Goal: Transaction & Acquisition: Book appointment/travel/reservation

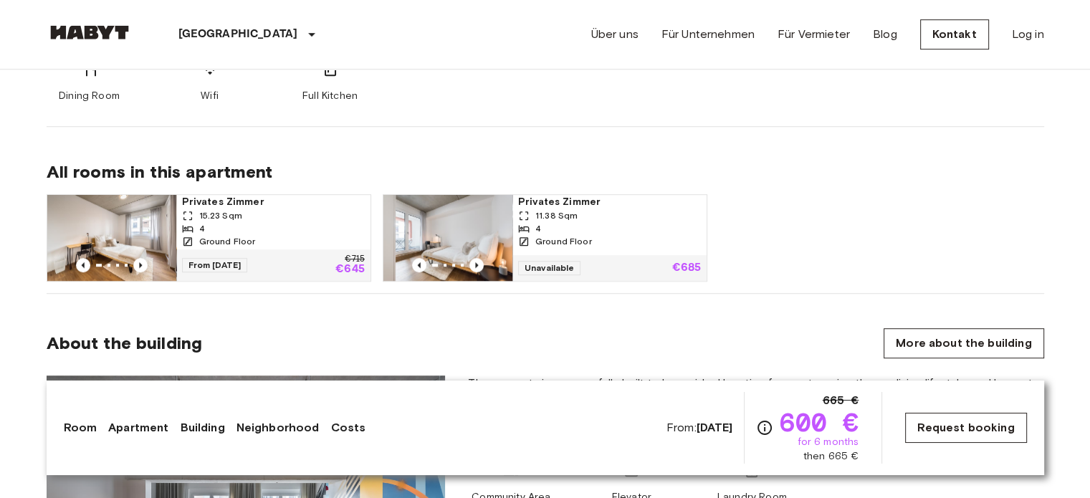
click at [935, 424] on link "Request booking" at bounding box center [966, 428] width 121 height 30
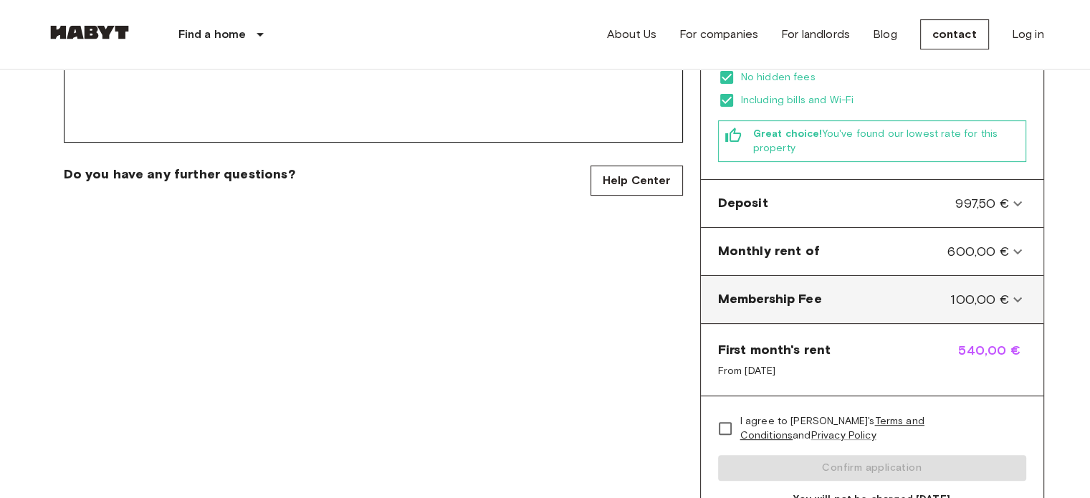
scroll to position [574, 0]
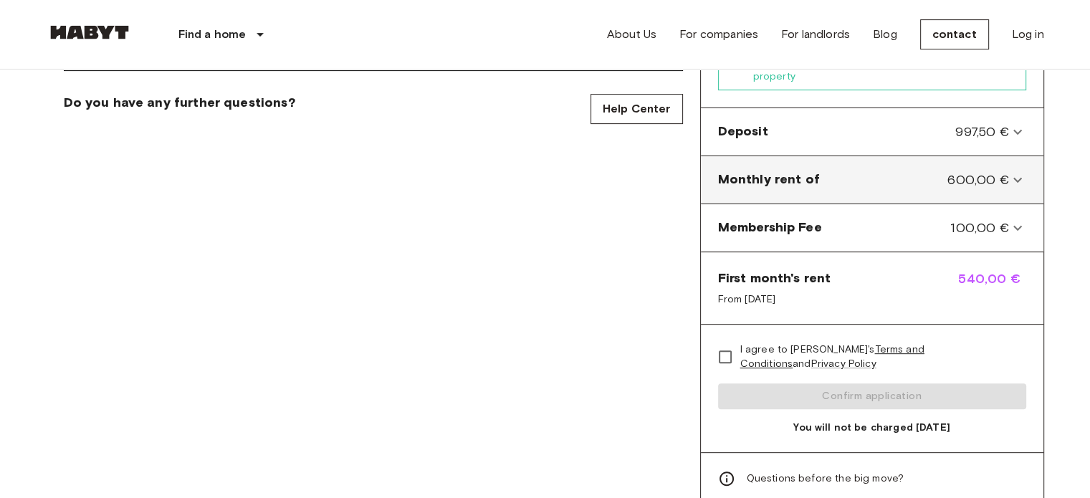
click at [1007, 172] on font "600,00 €" at bounding box center [978, 180] width 61 height 16
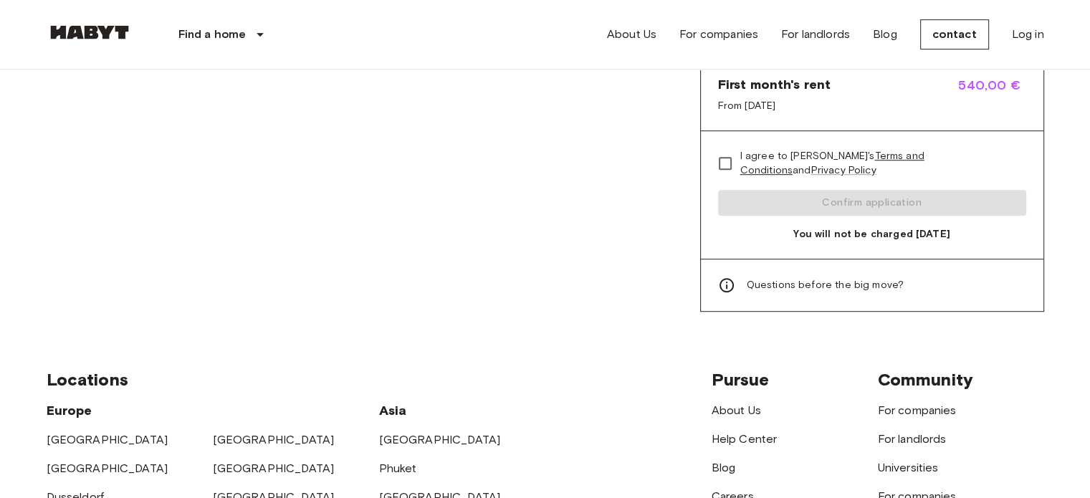
scroll to position [645, 0]
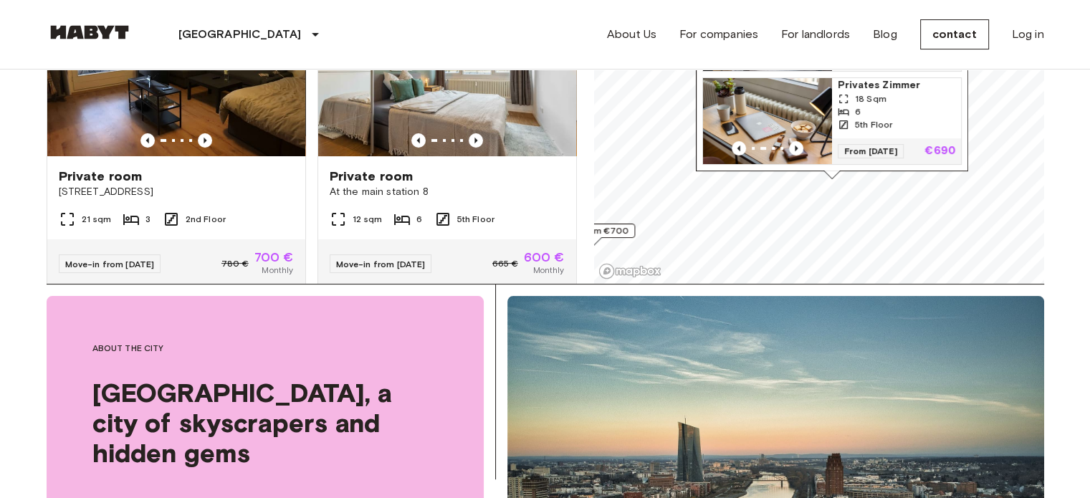
scroll to position [1971, 0]
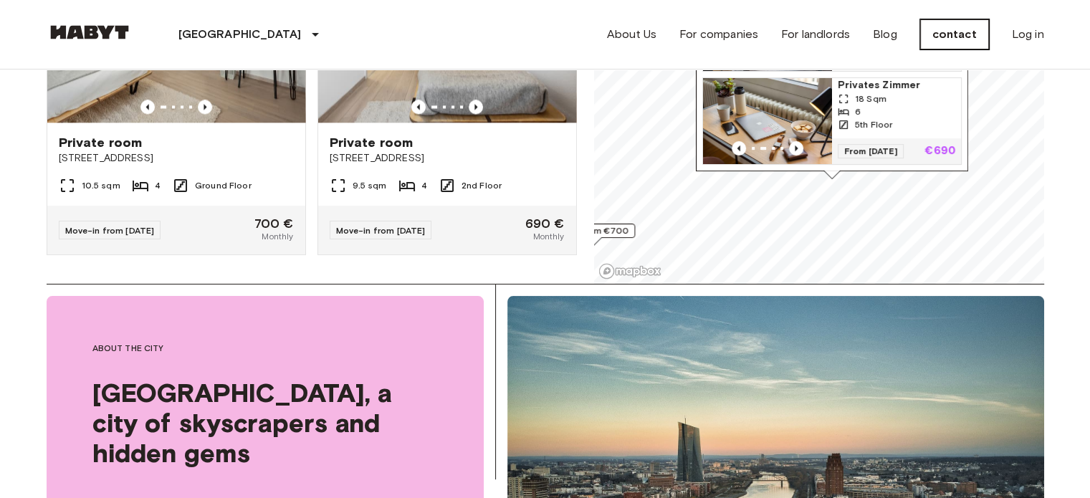
click at [955, 34] on font "contact" at bounding box center [955, 34] width 44 height 14
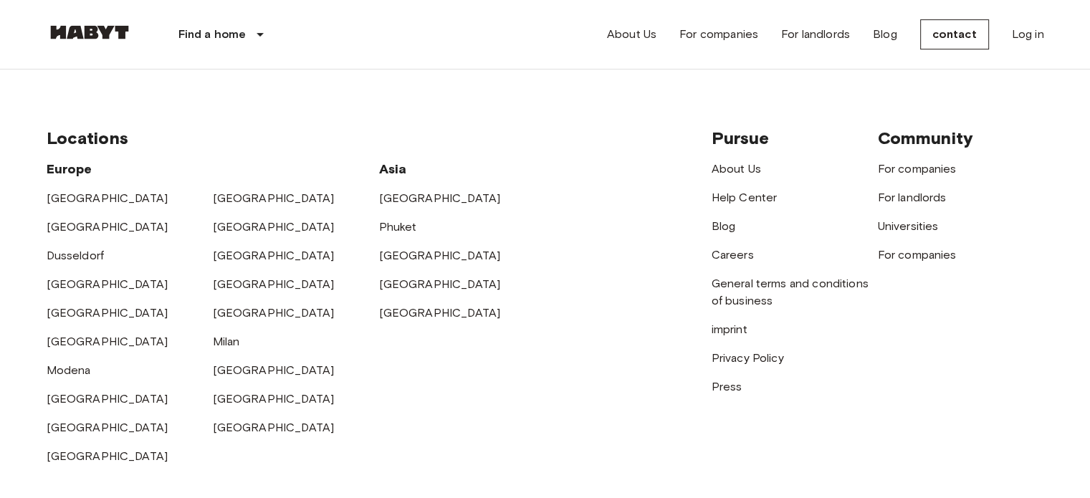
scroll to position [502, 0]
click at [725, 224] on font "Blog" at bounding box center [724, 225] width 24 height 14
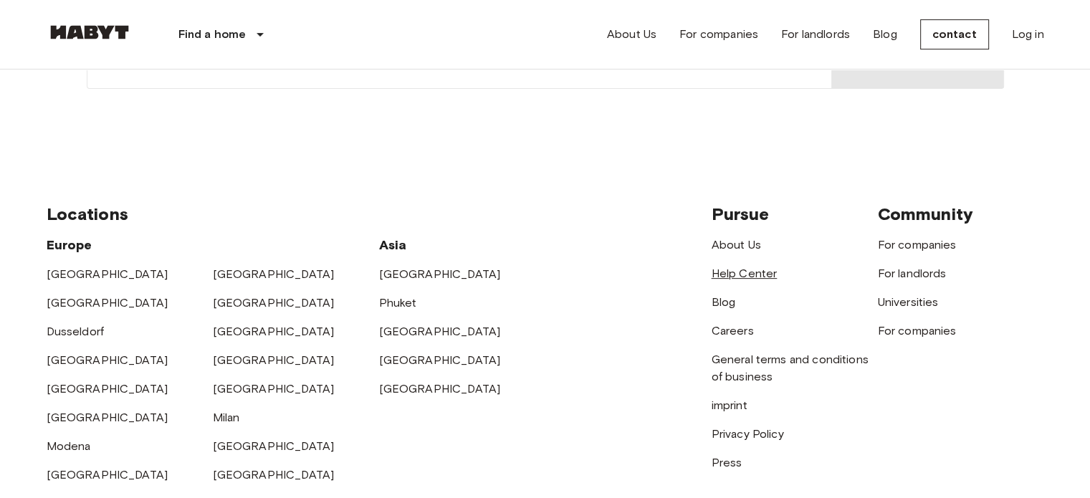
click at [747, 267] on font "Help Center" at bounding box center [745, 274] width 66 height 14
